Goal: Task Accomplishment & Management: Manage account settings

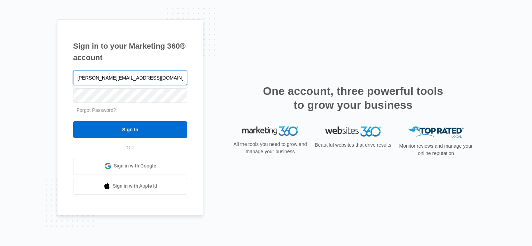
type input "julia@earlybirdbrunch.com"
